Goal: Task Accomplishment & Management: Manage account settings

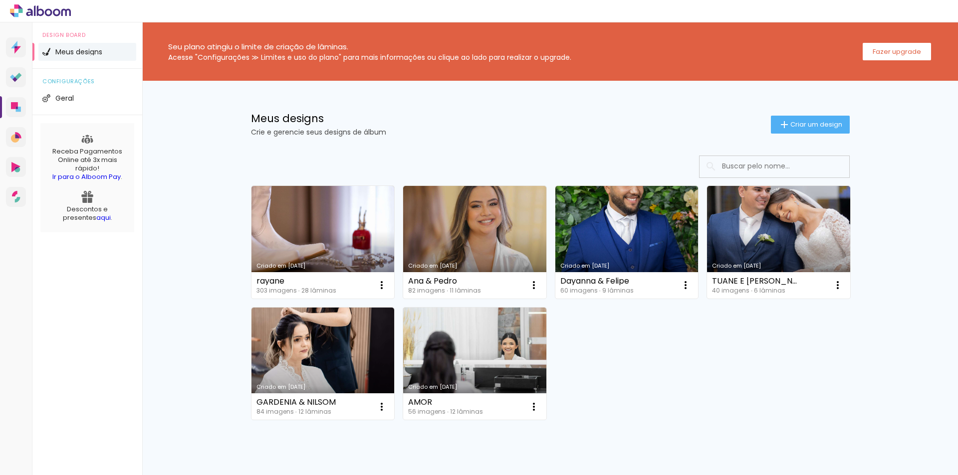
click at [704, 382] on div "Criado em 08/10/25 rayane 303 imagens ∙ 28 lâminas Abrir Fazer uma cópia Exclui…" at bounding box center [550, 302] width 608 height 243
click at [309, 229] on link "Criado em [DATE]" at bounding box center [322, 242] width 143 height 113
click at [0, 0] on slot "Fazer upgrade" at bounding box center [0, 0] width 0 height 0
